Goal: Navigation & Orientation: Find specific page/section

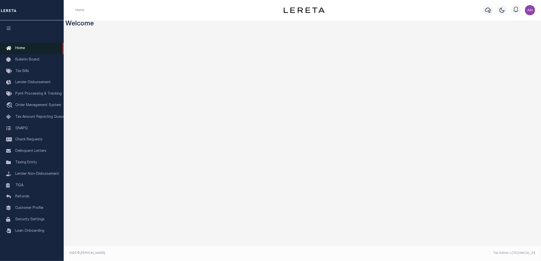
click at [21, 48] on span "Home" at bounding box center [20, 49] width 10 height 4
